Goal: Find specific page/section: Find specific page/section

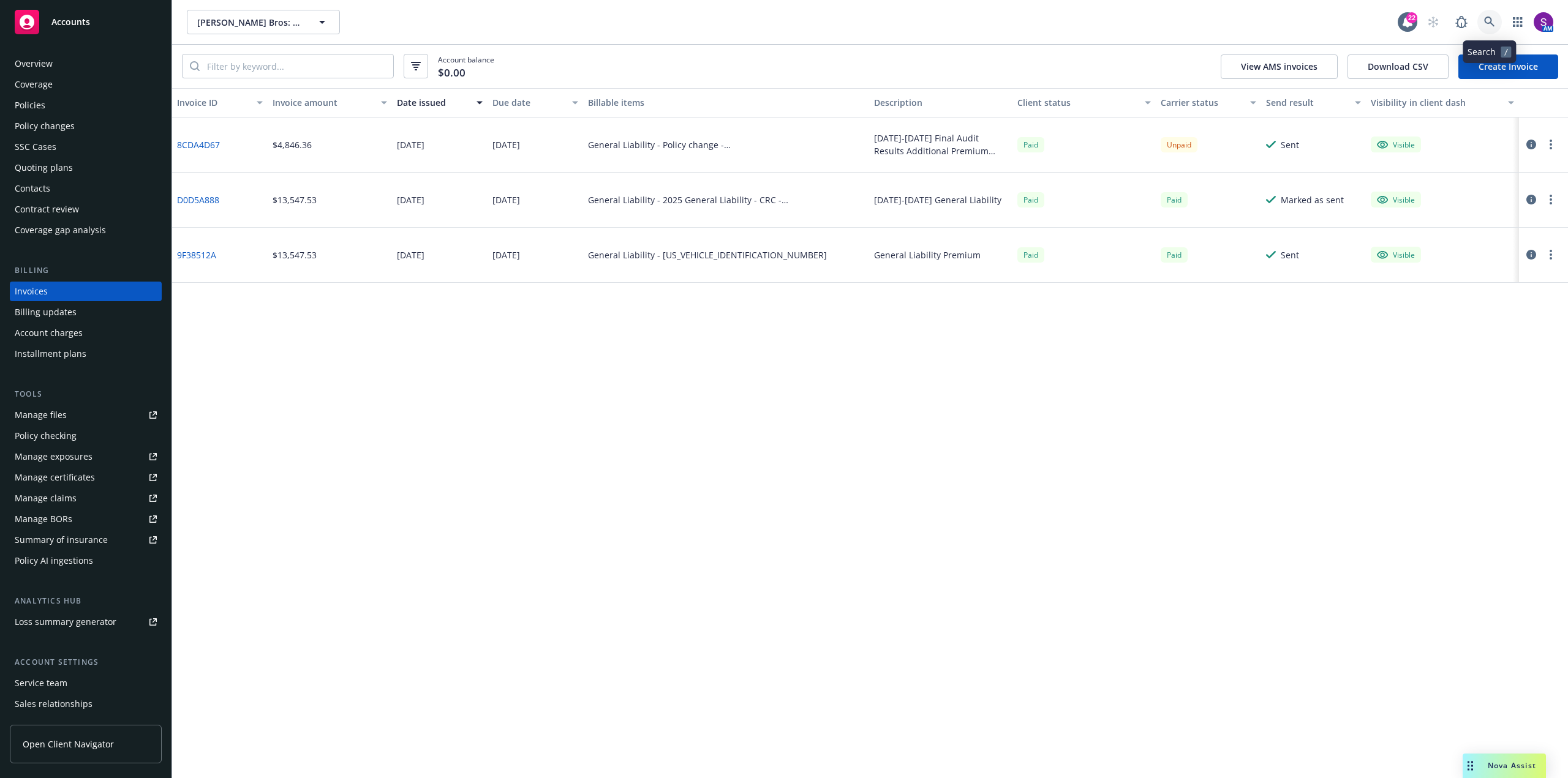
click at [1489, 22] on icon at bounding box center [1490, 22] width 11 height 11
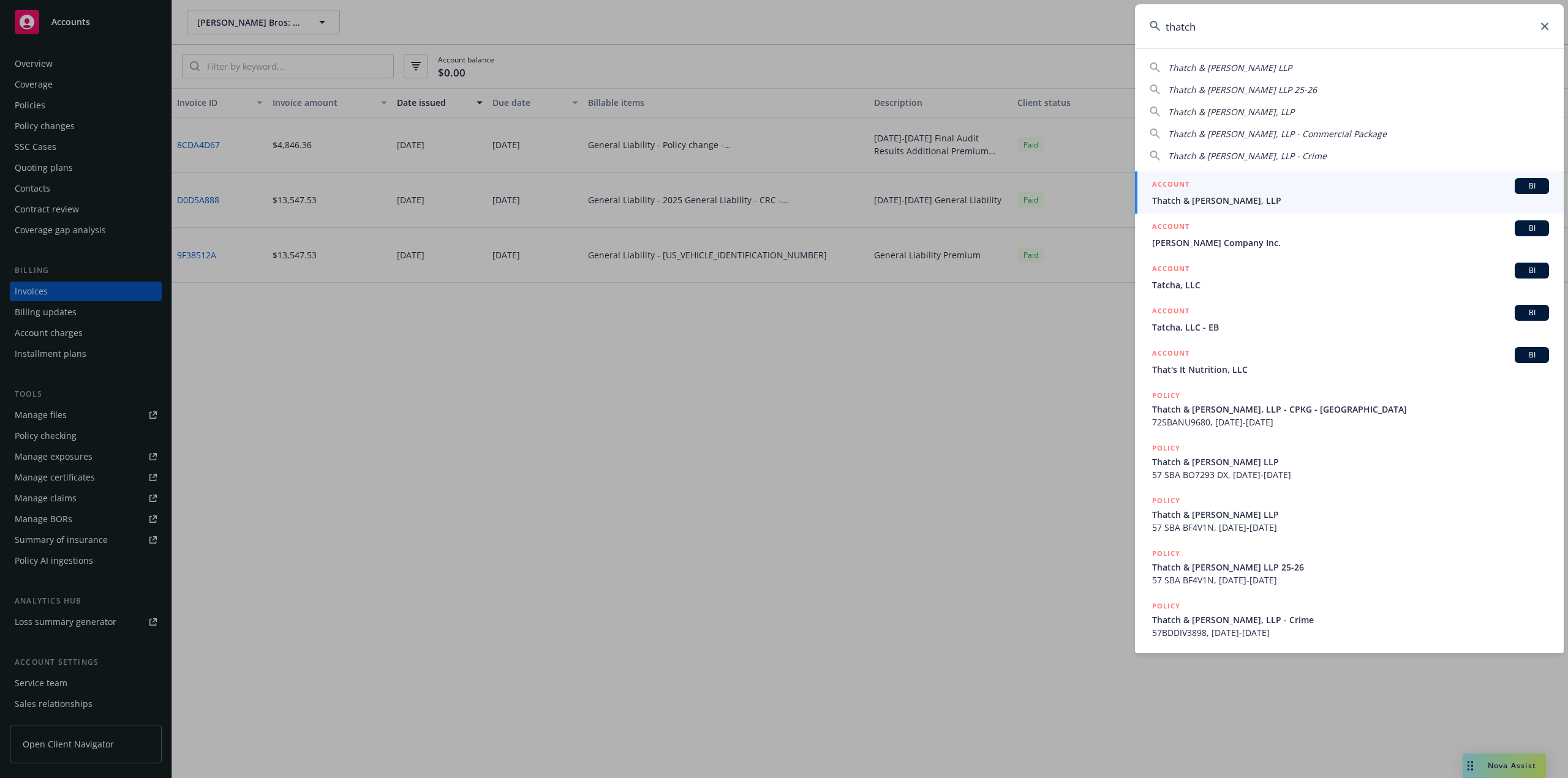
type input "thatch"
click at [1221, 195] on span "Thatch & Hooper, LLP" at bounding box center [1351, 201] width 397 height 13
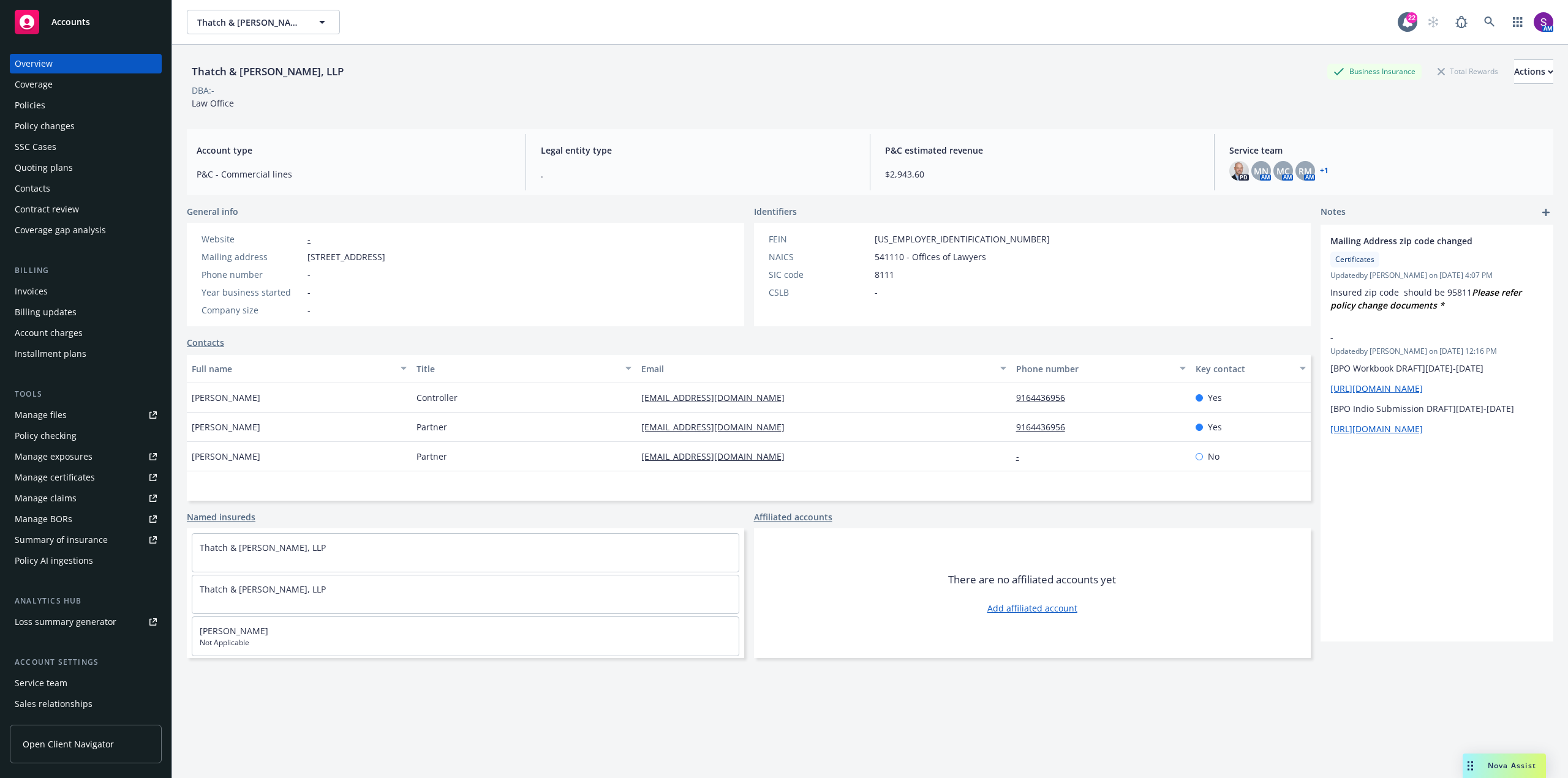
click at [73, 110] on div "Policies" at bounding box center [85, 105] width 142 height 19
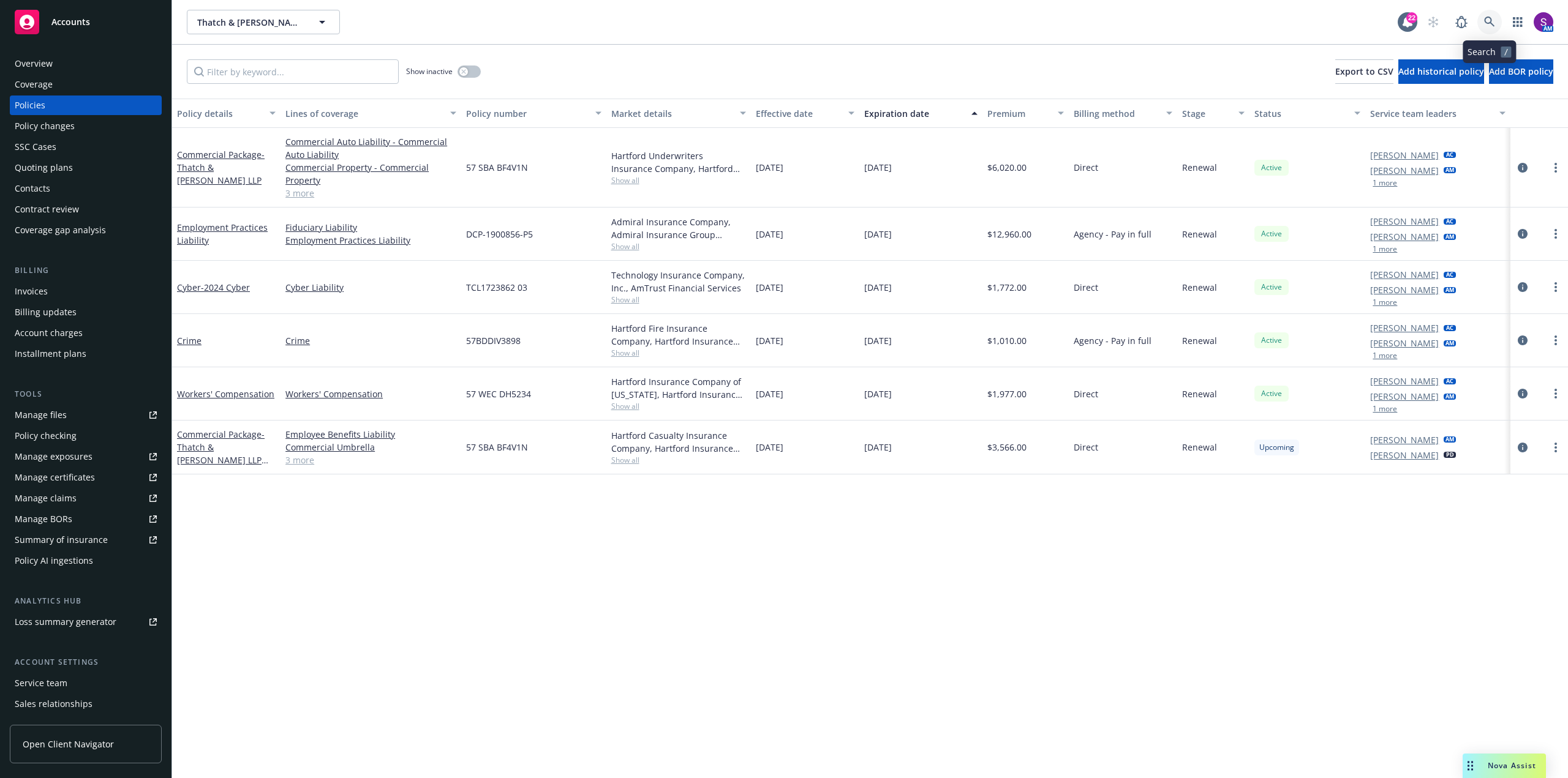
click at [1497, 18] on link at bounding box center [1489, 21] width 24 height 24
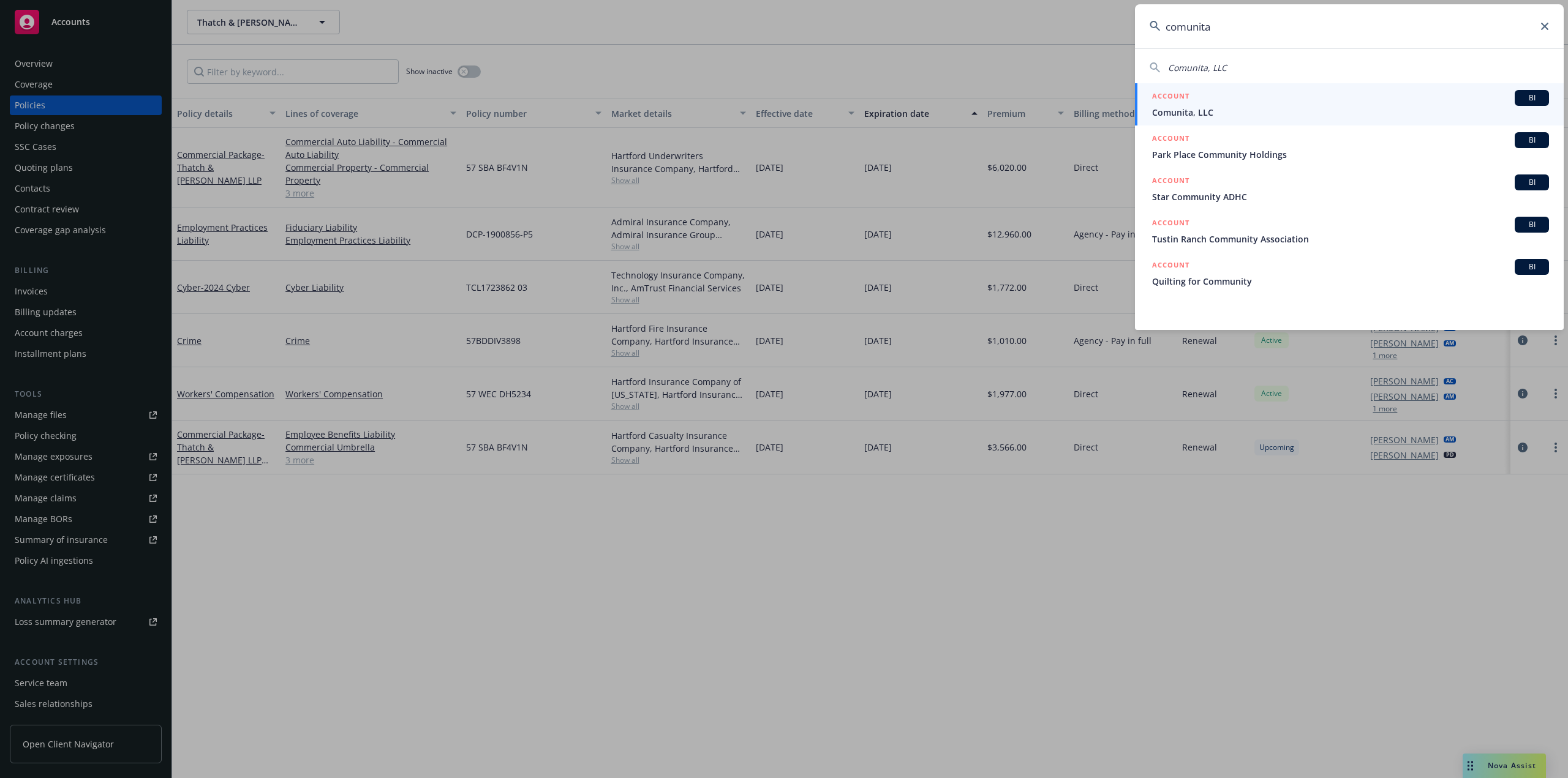
type input "comunita"
click at [1228, 111] on span "Comunita, LLC" at bounding box center [1351, 112] width 397 height 13
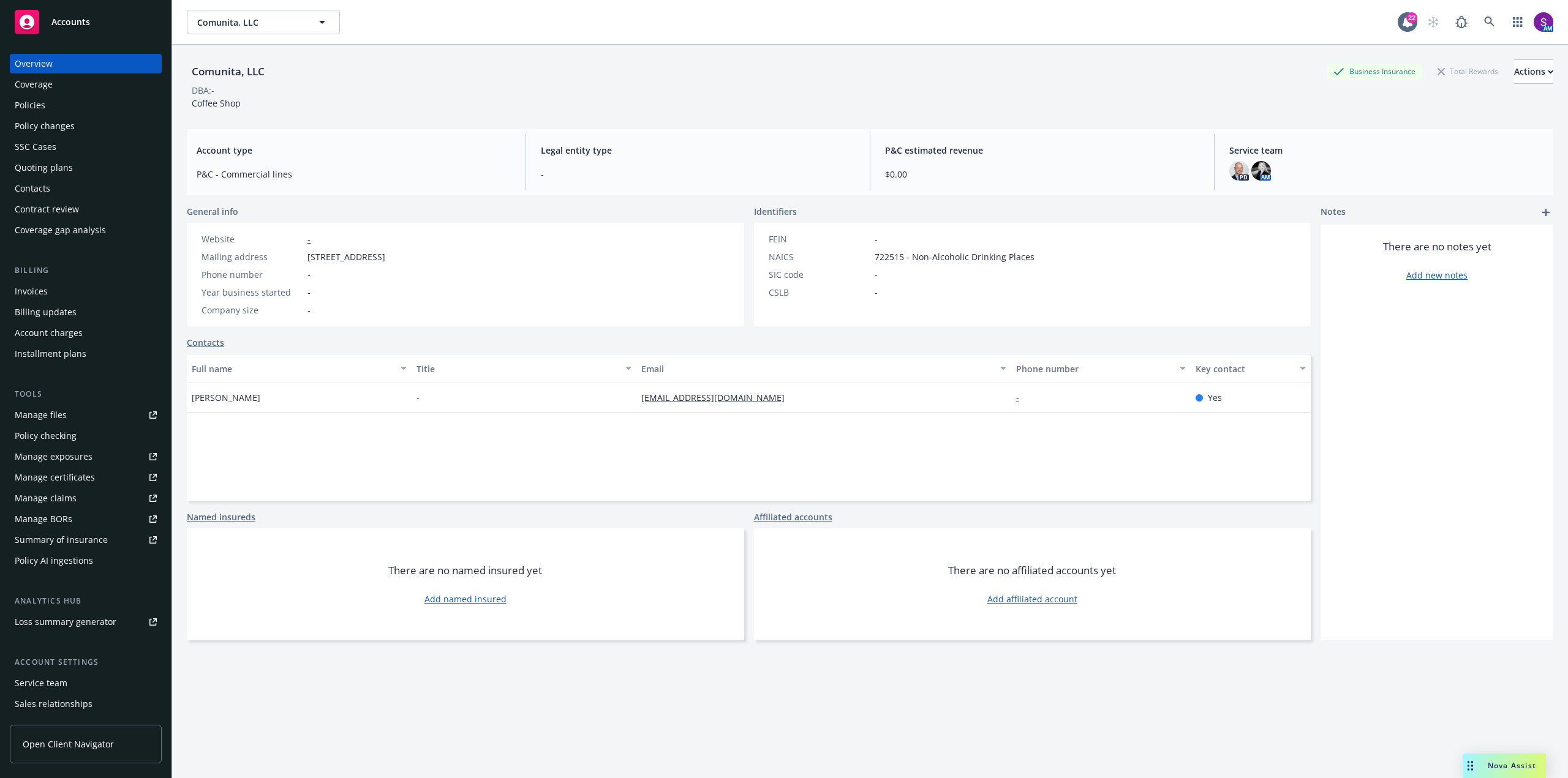
click at [64, 124] on div "Policy changes" at bounding box center [44, 126] width 60 height 19
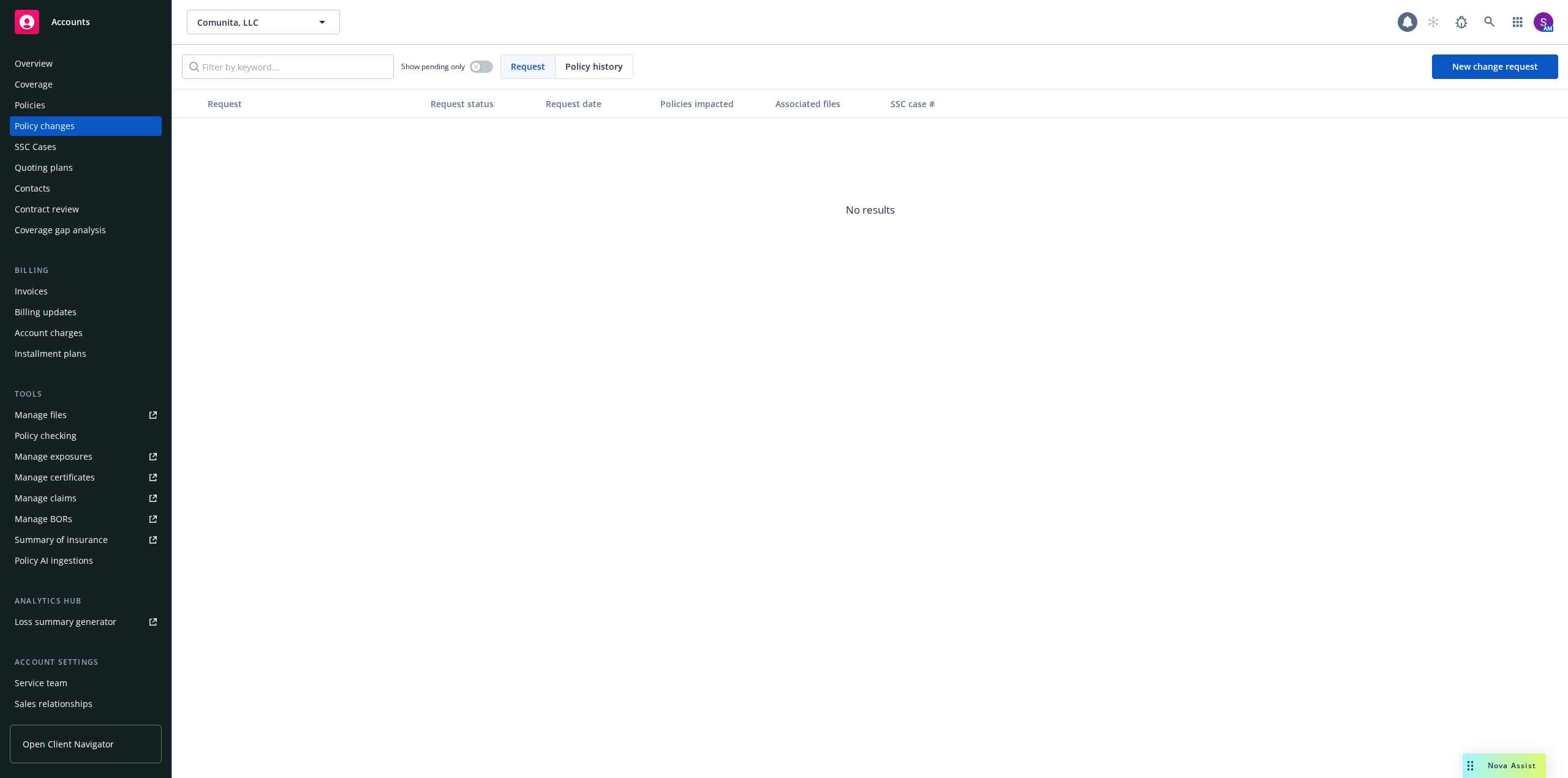
drag, startPoint x: 59, startPoint y: 135, endPoint x: 54, endPoint y: 151, distance: 16.8
click at [54, 151] on div "SSC Cases" at bounding box center [35, 147] width 41 height 19
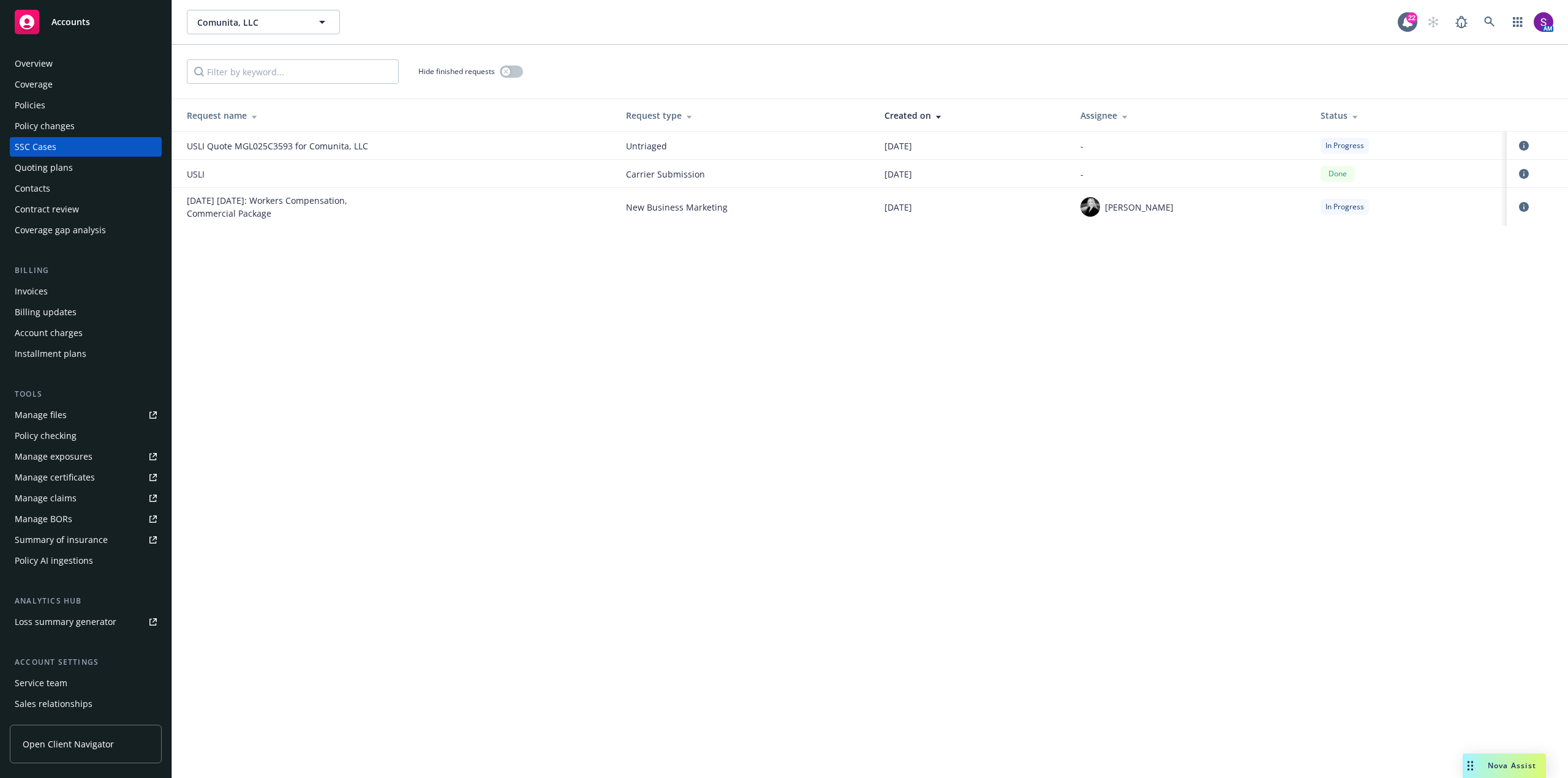
click at [93, 118] on div "Policy changes" at bounding box center [85, 126] width 142 height 19
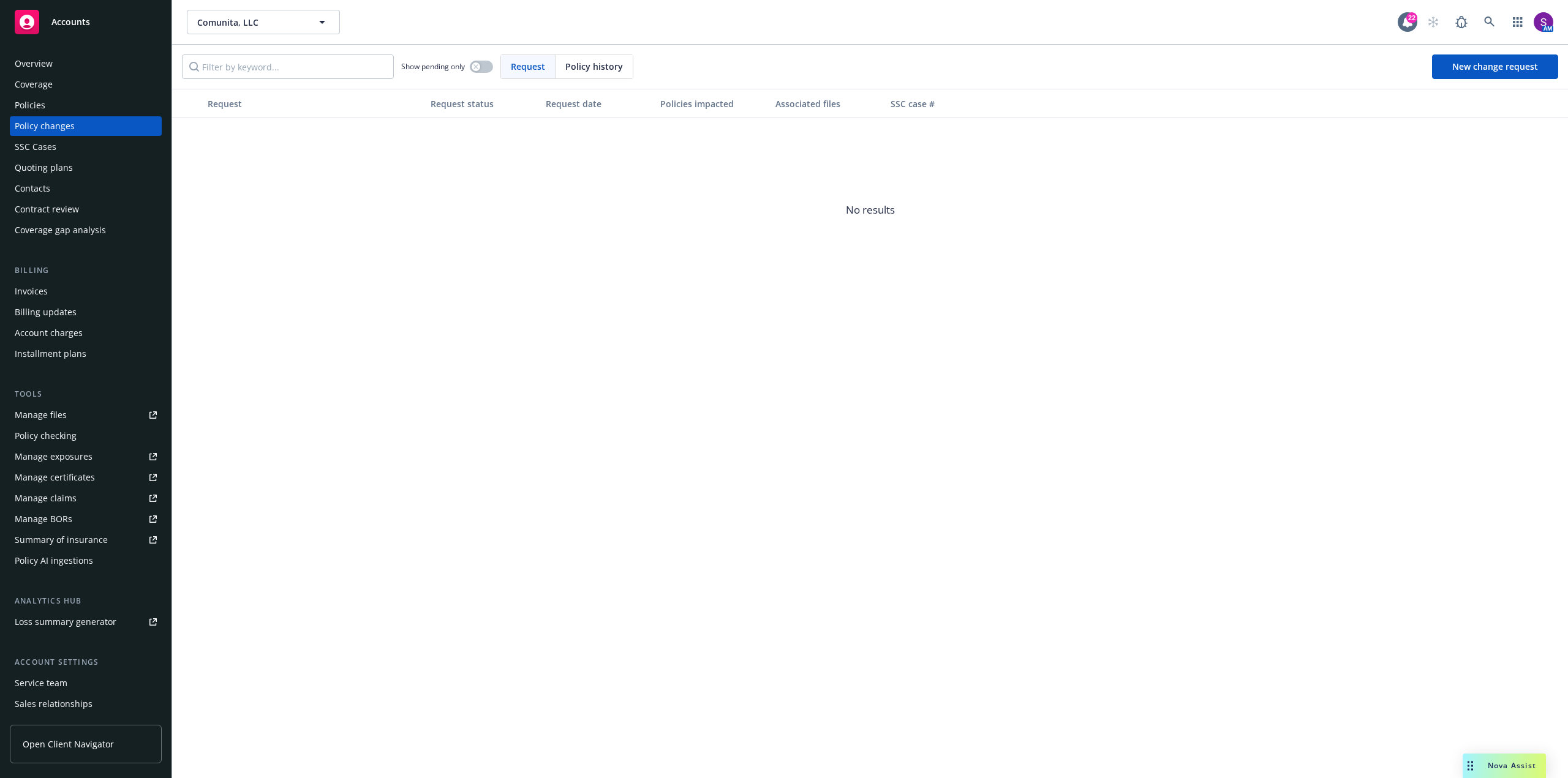
click at [73, 169] on div "Quoting plans" at bounding box center [85, 167] width 142 height 19
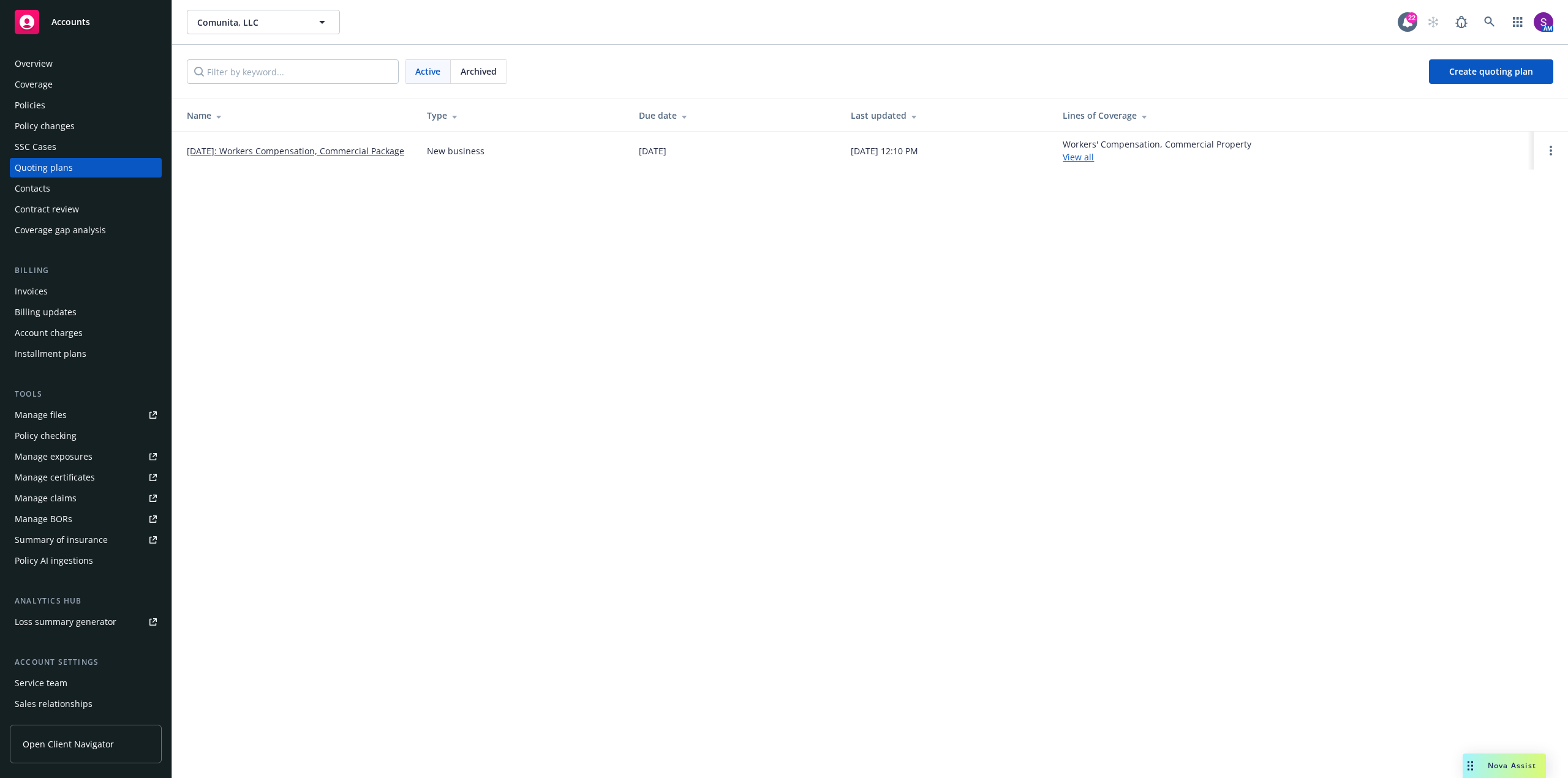
click at [320, 145] on link "10/01/2025: Workers Compensation, Commercial Package" at bounding box center [295, 151] width 217 height 13
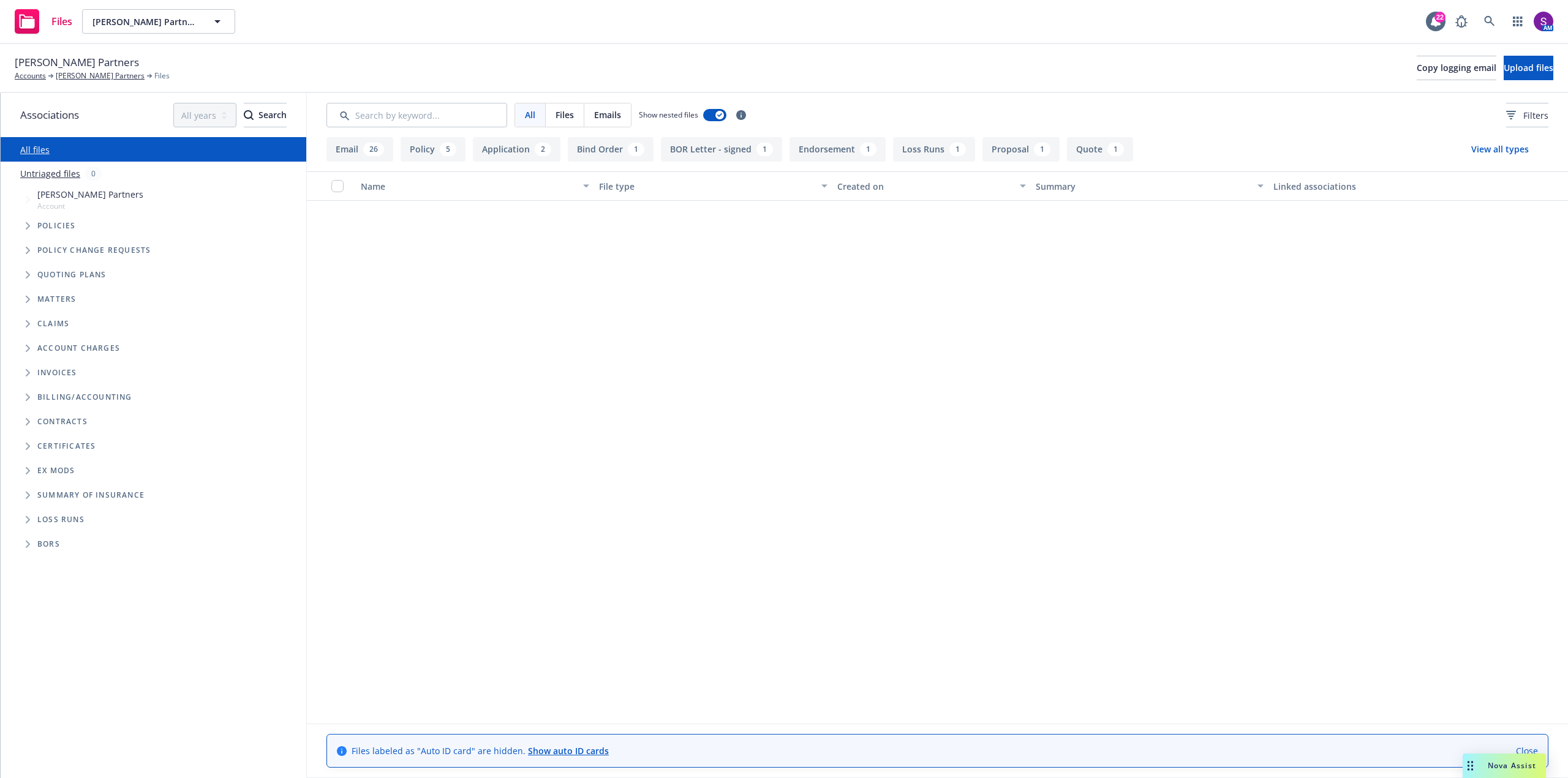
scroll to position [1586, 0]
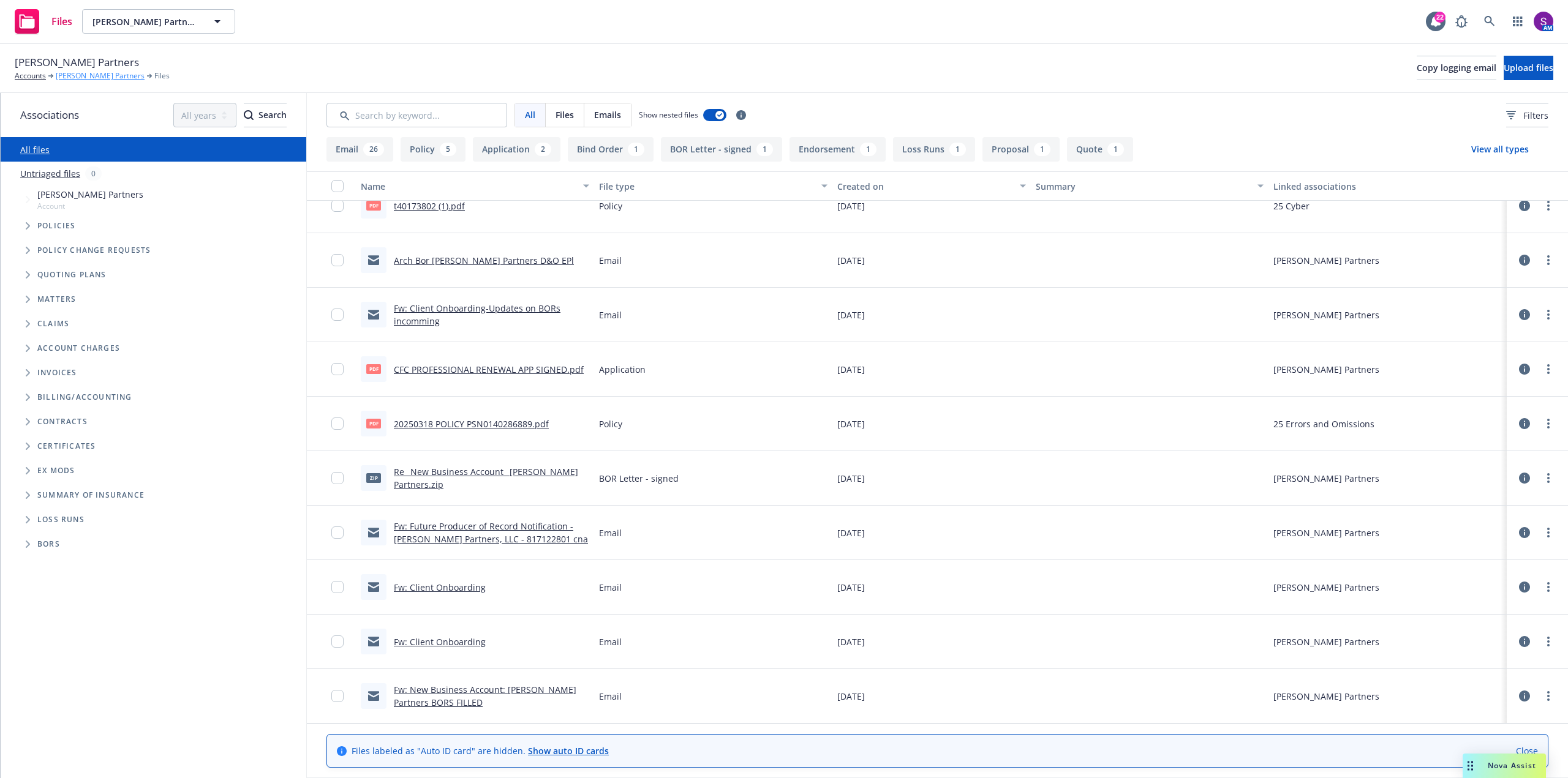
click at [82, 79] on link "[PERSON_NAME] Partners" at bounding box center [100, 76] width 89 height 11
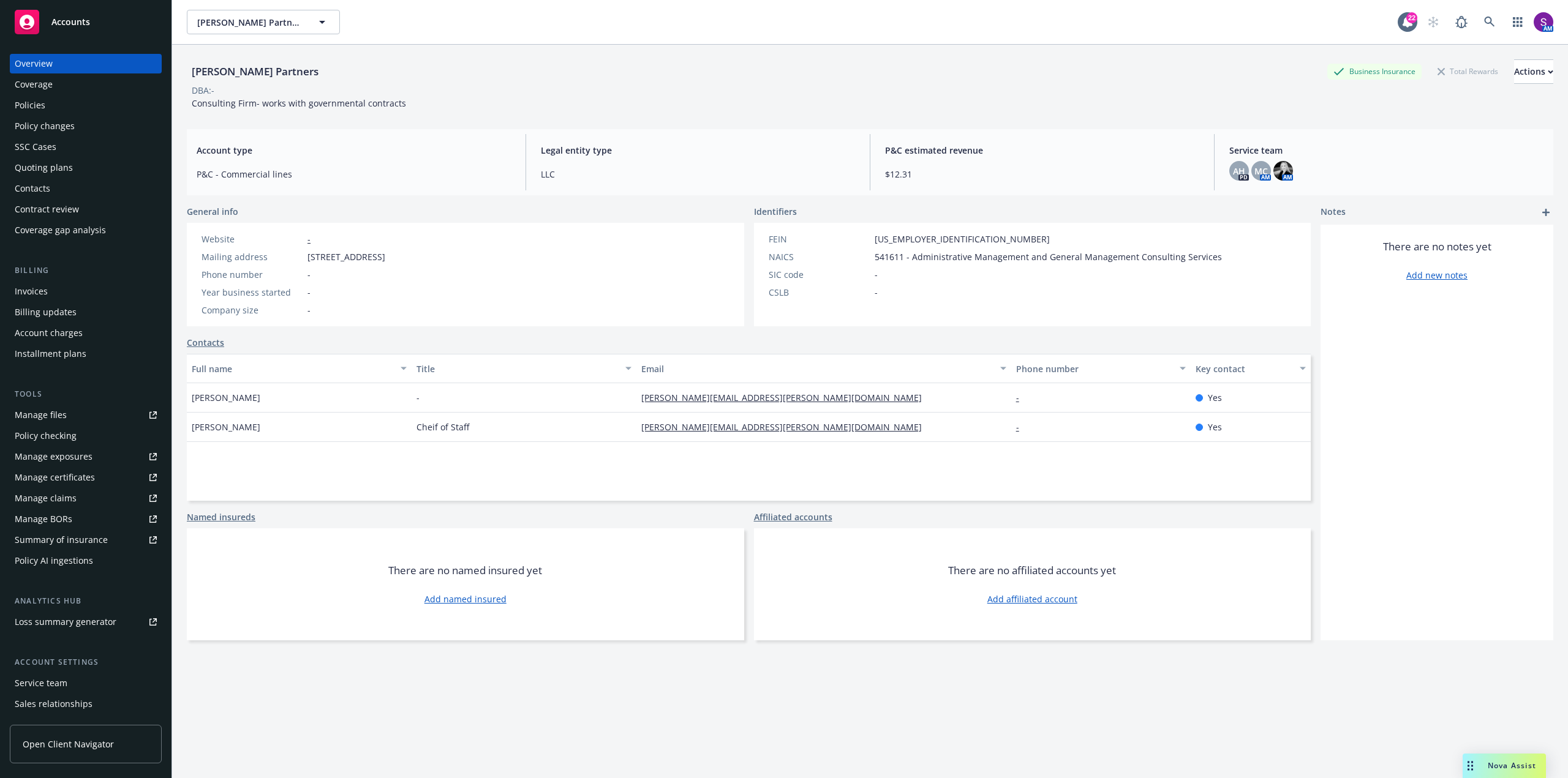
click at [66, 107] on div "Policies" at bounding box center [85, 105] width 142 height 19
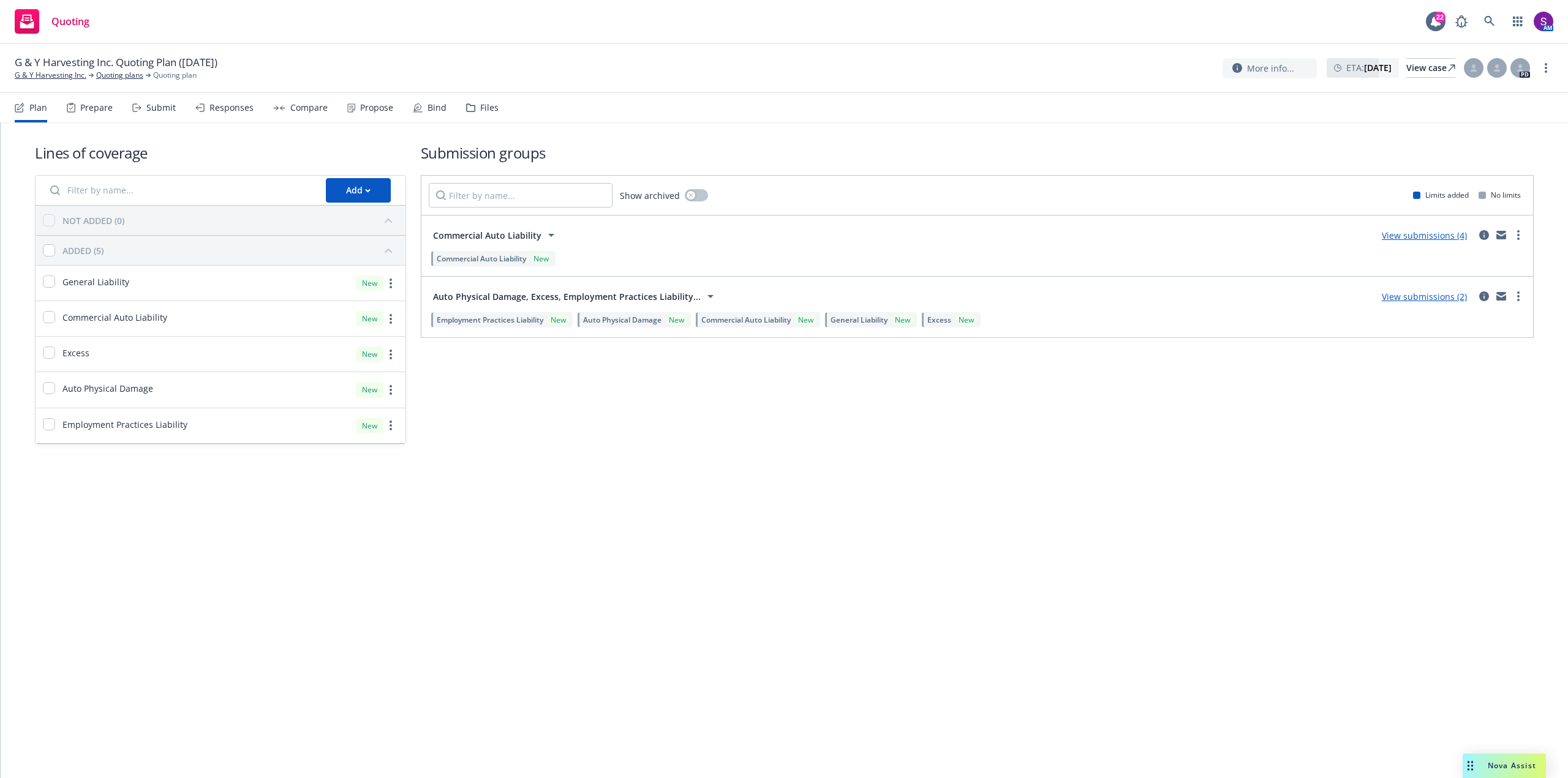
click at [240, 104] on div "Responses" at bounding box center [232, 108] width 44 height 10
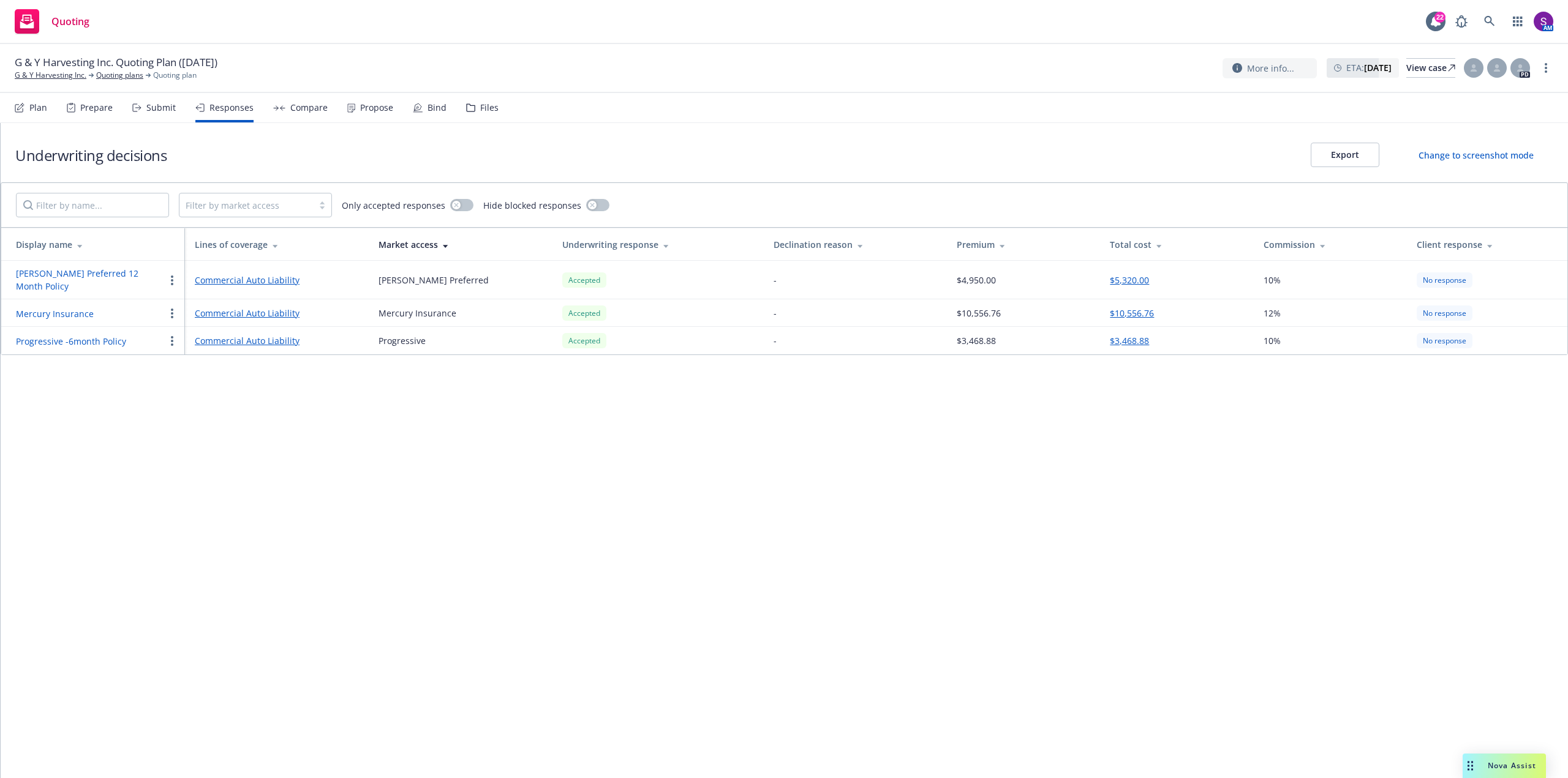
click at [489, 106] on div "Files" at bounding box center [489, 108] width 19 height 10
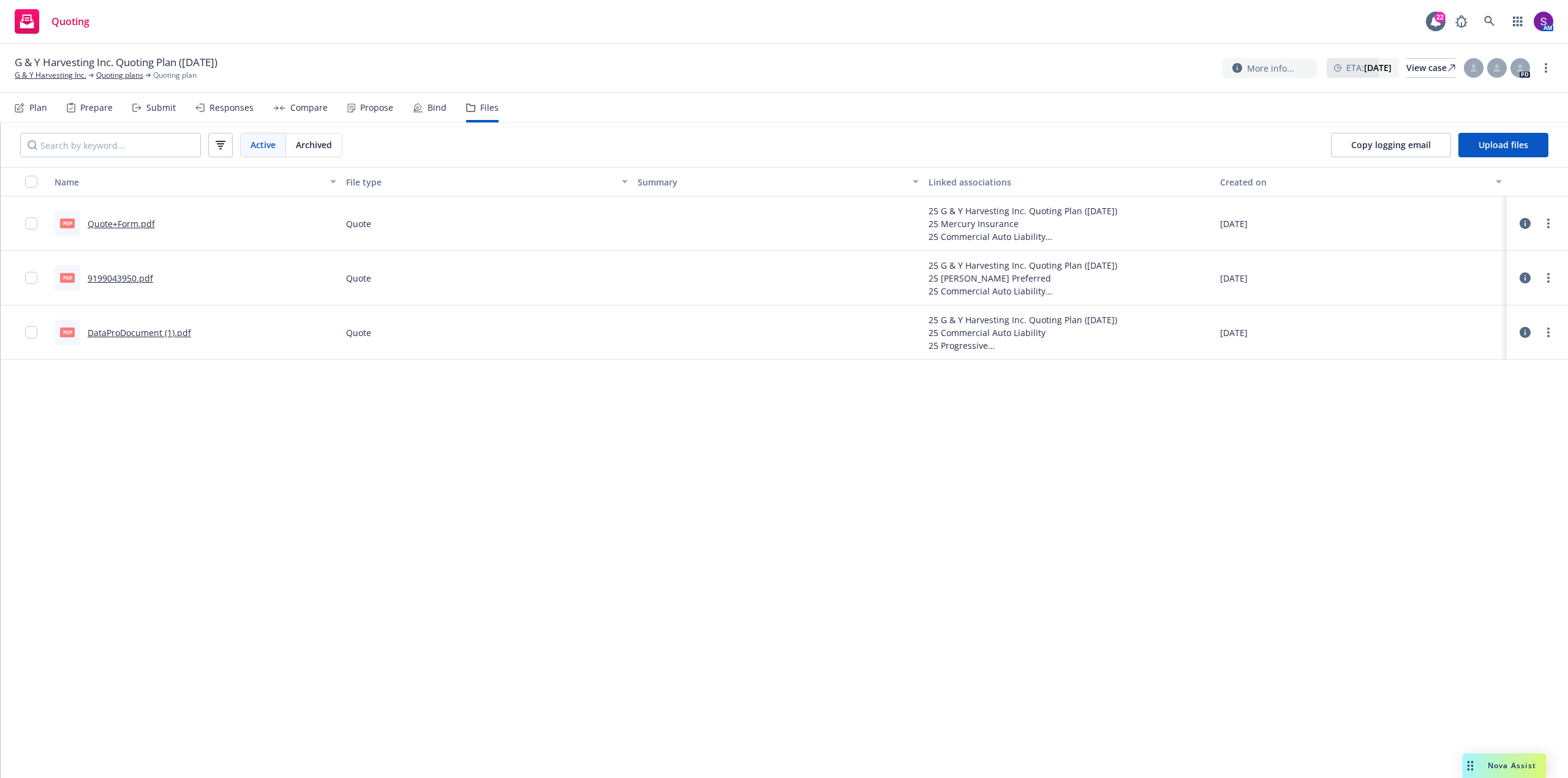
click at [140, 276] on link "9199043950.pdf" at bounding box center [120, 278] width 66 height 12
click at [1488, 20] on icon at bounding box center [1490, 21] width 11 height 11
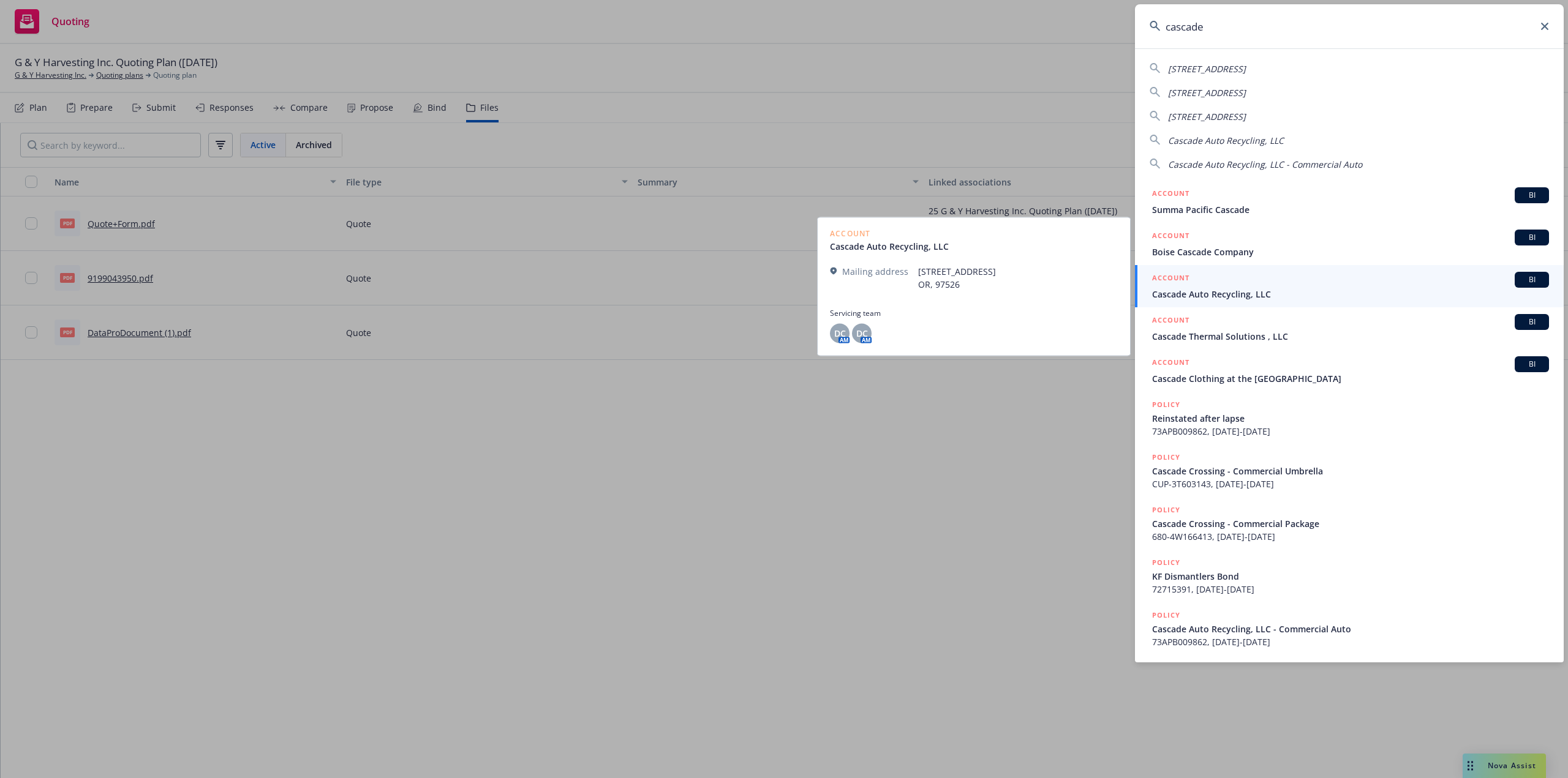
type input "cascade"
click at [1199, 298] on span "Cascade Auto Recycling, LLC" at bounding box center [1351, 294] width 397 height 13
